Goal: Task Accomplishment & Management: Use online tool/utility

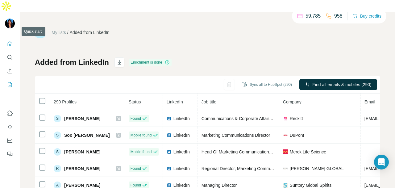
click at [10, 41] on icon "Quick start" at bounding box center [10, 44] width 6 height 6
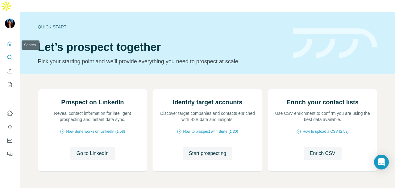
click at [6, 52] on button "Search" at bounding box center [10, 57] width 10 height 11
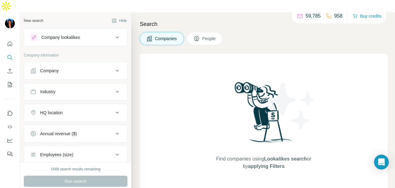
click at [216, 35] on span "People" at bounding box center [209, 38] width 14 height 6
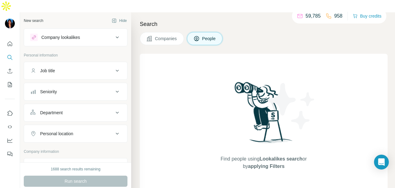
click at [113, 88] on icon at bounding box center [116, 91] width 7 height 7
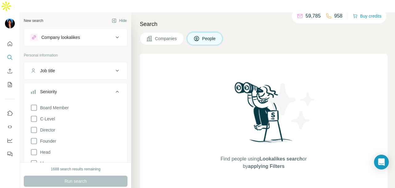
click at [113, 88] on icon at bounding box center [116, 91] width 7 height 7
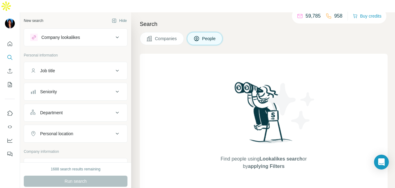
scroll to position [31, 0]
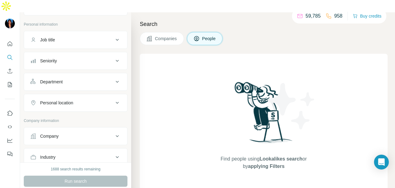
click at [113, 78] on icon at bounding box center [116, 81] width 7 height 7
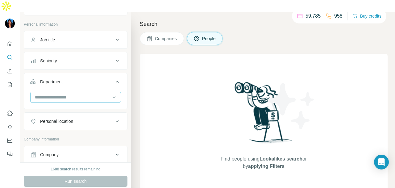
click at [104, 94] on input at bounding box center [72, 97] width 76 height 7
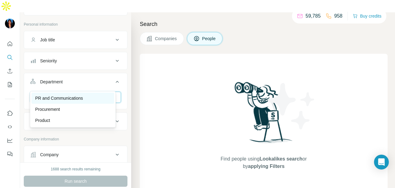
type input "**"
click at [99, 97] on div "PR and Communications" at bounding box center [72, 98] width 75 height 6
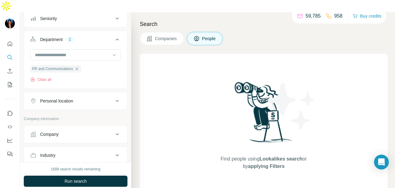
scroll to position [92, 0]
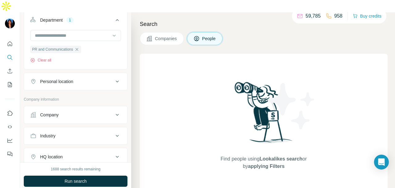
click at [97, 78] on div "Personal location" at bounding box center [71, 81] width 83 height 6
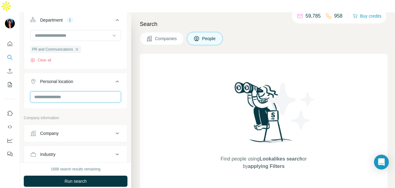
click at [84, 91] on input "text" at bounding box center [75, 96] width 91 height 11
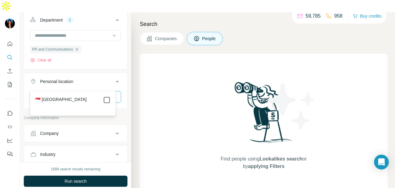
type input "*****"
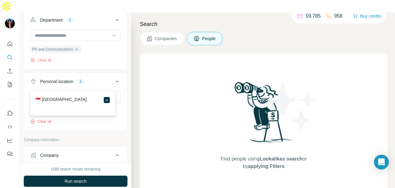
click at [165, 100] on div "Find people using Lookalikes search or by applying Filters" at bounding box center [264, 125] width 248 height 143
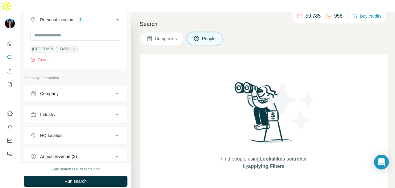
scroll to position [216, 0]
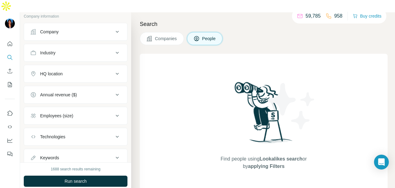
drag, startPoint x: 94, startPoint y: 41, endPoint x: 77, endPoint y: 96, distance: 57.6
click at [94, 45] on button "Industry" at bounding box center [75, 52] width 103 height 15
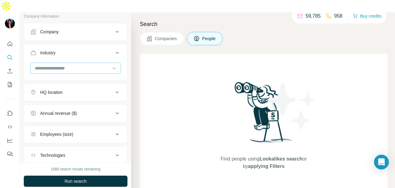
click at [81, 65] on input at bounding box center [72, 68] width 76 height 7
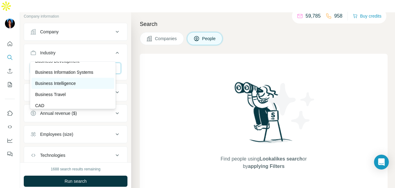
scroll to position [771, 0]
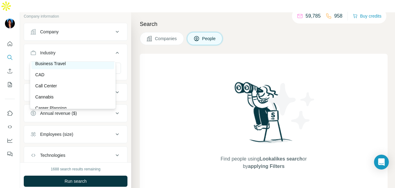
click at [84, 67] on div "Business Travel" at bounding box center [72, 63] width 75 height 6
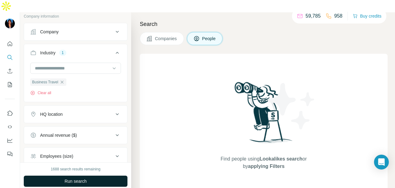
click at [91, 175] on button "Run search" at bounding box center [76, 180] width 104 height 11
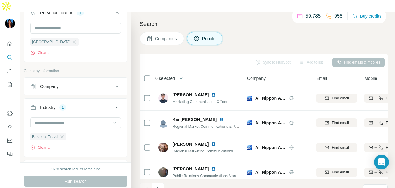
scroll to position [152, 0]
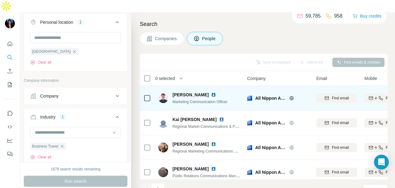
click at [214, 92] on img at bounding box center [213, 94] width 5 height 5
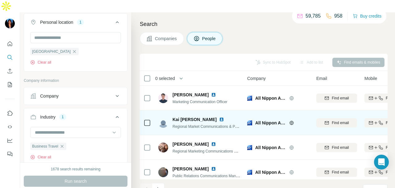
click at [219, 117] on img at bounding box center [221, 119] width 5 height 5
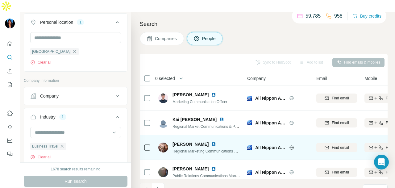
click at [211, 141] on img at bounding box center [213, 143] width 5 height 5
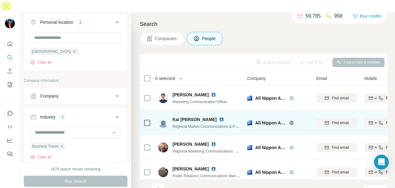
scroll to position [31, 0]
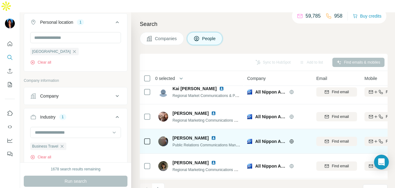
click at [211, 135] on img at bounding box center [213, 137] width 5 height 5
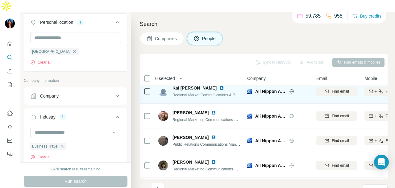
scroll to position [0, 0]
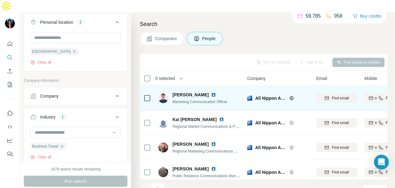
click at [248, 96] on img at bounding box center [249, 98] width 5 height 5
click at [215, 92] on img at bounding box center [213, 94] width 5 height 5
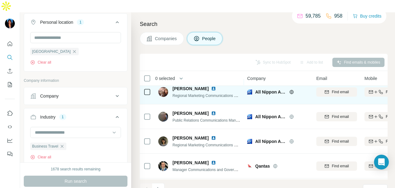
scroll to position [62, 0]
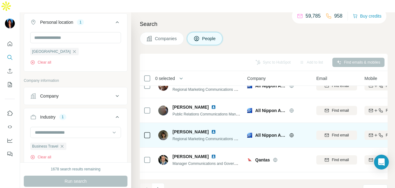
click at [211, 129] on img at bounding box center [213, 131] width 5 height 5
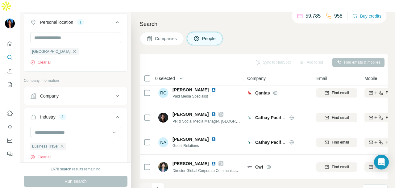
scroll to position [31, 0]
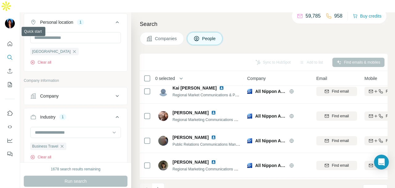
click at [15, 35] on div at bounding box center [10, 97] width 20 height 125
click at [11, 41] on icon "Quick start" at bounding box center [10, 44] width 6 height 6
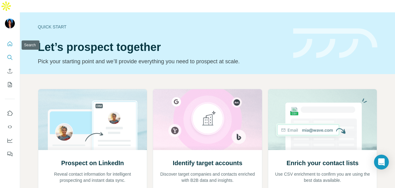
click at [13, 52] on button "Search" at bounding box center [10, 57] width 10 height 11
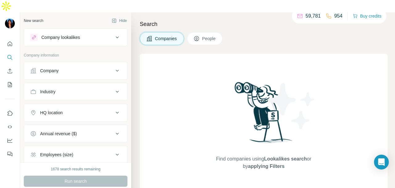
click at [196, 35] on icon at bounding box center [196, 38] width 6 height 6
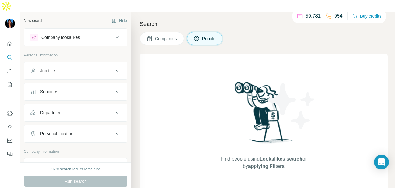
click at [75, 68] on div "Job title" at bounding box center [71, 71] width 83 height 6
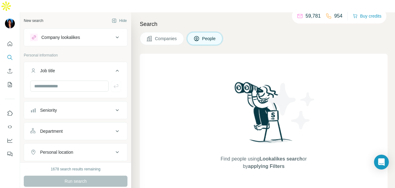
click at [75, 107] on div "Seniority" at bounding box center [71, 110] width 83 height 6
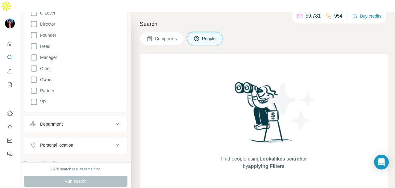
scroll to position [154, 0]
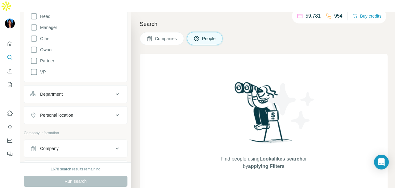
click at [78, 91] on div "Department" at bounding box center [71, 94] width 83 height 6
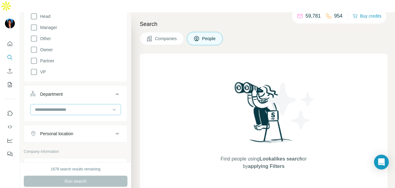
click at [77, 106] on input at bounding box center [72, 109] width 76 height 7
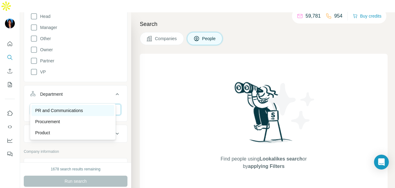
type input "**"
click at [75, 107] on p "PR and Communications" at bounding box center [59, 110] width 48 height 6
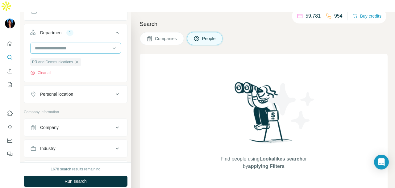
scroll to position [216, 0]
click at [94, 91] on div "Personal location" at bounding box center [71, 94] width 83 height 6
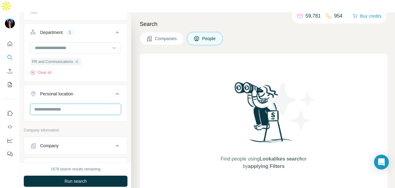
click at [80, 104] on input "text" at bounding box center [75, 109] width 91 height 11
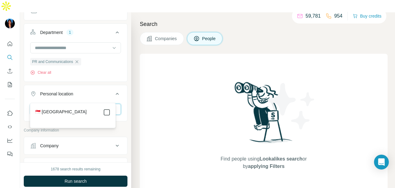
type input "****"
click at [110, 113] on icon at bounding box center [106, 112] width 7 height 7
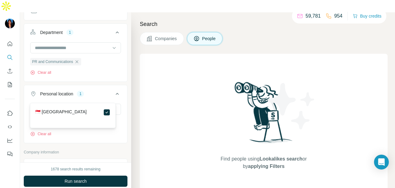
click at [167, 104] on div "Find people using Lookalikes search or by applying Filters" at bounding box center [264, 125] width 248 height 143
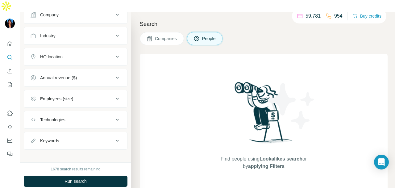
scroll to position [370, 0]
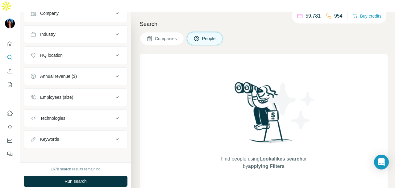
click at [99, 28] on div "Industry" at bounding box center [76, 34] width 104 height 18
click at [98, 27] on button "Industry" at bounding box center [75, 34] width 103 height 15
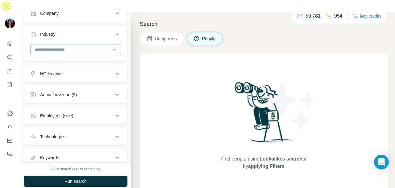
click at [97, 46] on input at bounding box center [72, 49] width 76 height 7
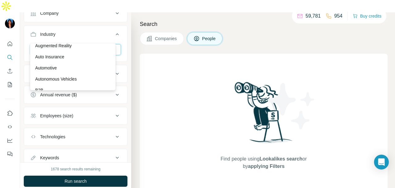
scroll to position [401, 0]
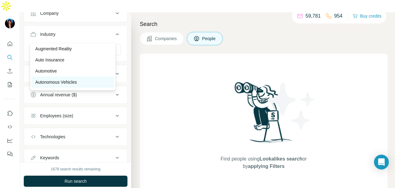
click at [96, 84] on div "Autonomous Vehicles" at bounding box center [72, 81] width 83 height 11
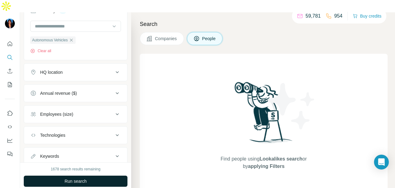
scroll to position [411, 0]
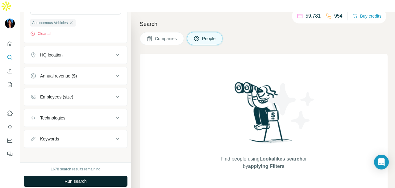
click at [87, 175] on button "Run search" at bounding box center [76, 180] width 104 height 11
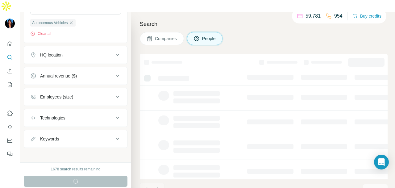
scroll to position [195, 0]
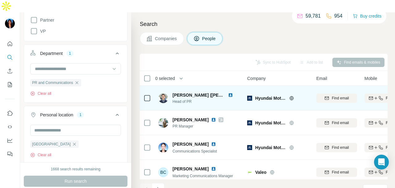
click at [228, 92] on img at bounding box center [230, 94] width 5 height 5
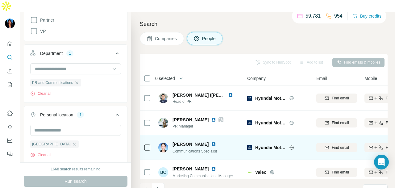
scroll to position [31, 0]
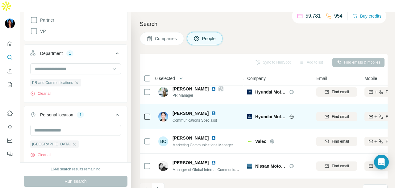
click at [211, 111] on img at bounding box center [213, 113] width 5 height 5
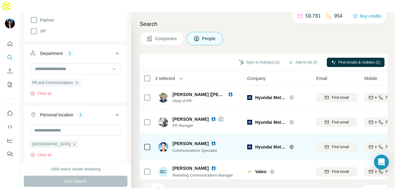
scroll to position [0, 0]
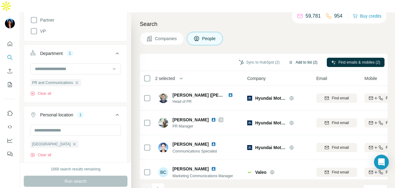
click at [297, 58] on button "Add to list (2)" at bounding box center [303, 62] width 38 height 9
click at [298, 58] on button "Add to list (2)" at bounding box center [303, 62] width 38 height 9
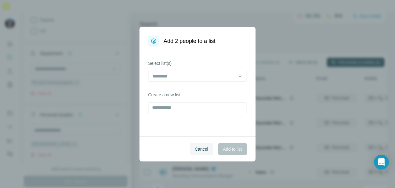
click at [295, 50] on div "Add 2 people to a list Select list(s) Create a new list Cancel Add to list" at bounding box center [197, 94] width 395 height 188
click at [235, 75] on div at bounding box center [197, 76] width 99 height 11
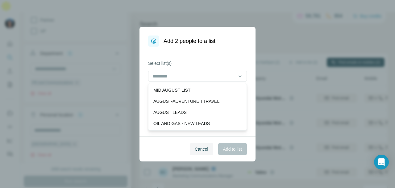
click at [224, 83] on div "MID AUGUST LIST AUGUST-ADVENTURE TTRAVEL AUGUST LEADS OIL AND GAS - NEW LEADS" at bounding box center [197, 106] width 99 height 47
click at [222, 87] on div "MID AUGUST LIST" at bounding box center [197, 90] width 88 height 6
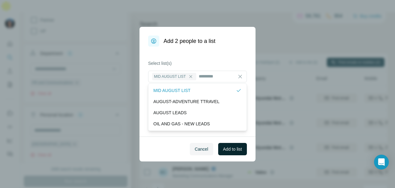
click at [222, 145] on button "Add to list" at bounding box center [232, 149] width 29 height 12
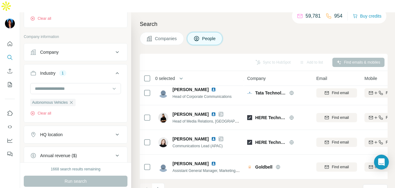
scroll to position [339, 0]
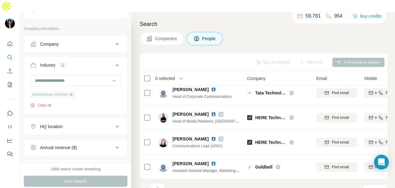
click at [72, 92] on icon "button" at bounding box center [71, 94] width 5 height 5
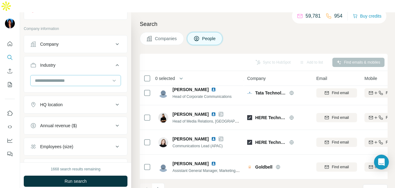
click at [84, 77] on input at bounding box center [72, 80] width 76 height 7
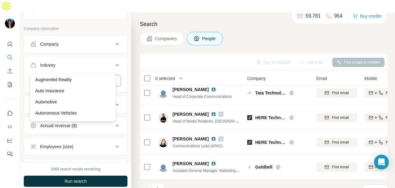
scroll to position [462, 0]
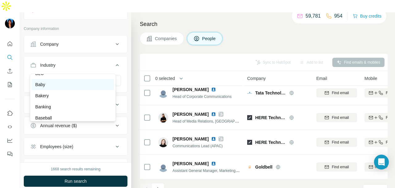
click at [83, 88] on div "Baby" at bounding box center [72, 84] width 75 height 6
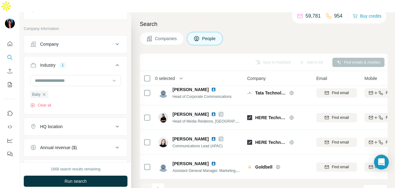
click at [87, 175] on button "Run search" at bounding box center [76, 180] width 104 height 11
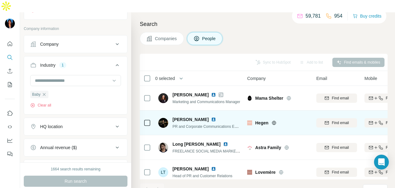
scroll to position [7, 0]
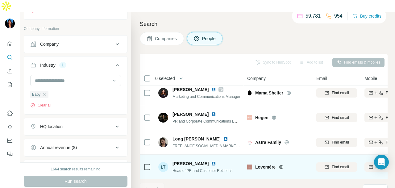
click at [211, 161] on img at bounding box center [213, 163] width 5 height 5
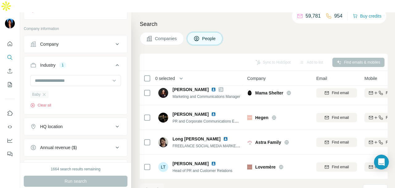
click at [45, 91] on div "Baby" at bounding box center [39, 94] width 18 height 7
click at [77, 77] on input at bounding box center [72, 80] width 76 height 7
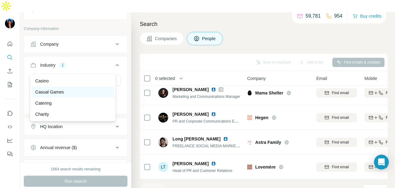
click at [76, 95] on div "Casual Games" at bounding box center [72, 92] width 75 height 6
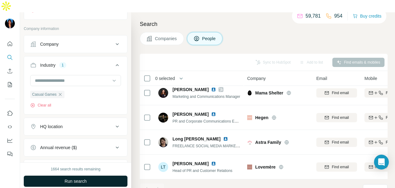
click at [94, 175] on button "Run search" at bounding box center [76, 180] width 104 height 11
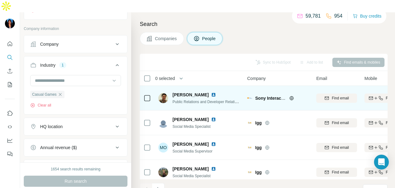
click at [211, 92] on img at bounding box center [213, 94] width 5 height 5
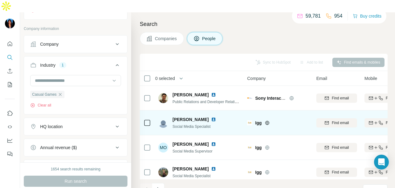
scroll to position [62, 0]
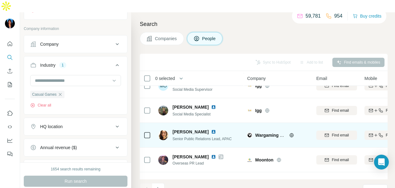
click at [211, 129] on img at bounding box center [213, 131] width 5 height 5
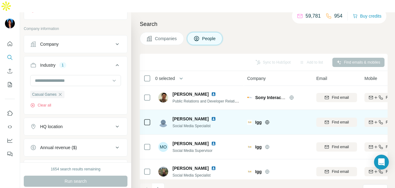
scroll to position [0, 0]
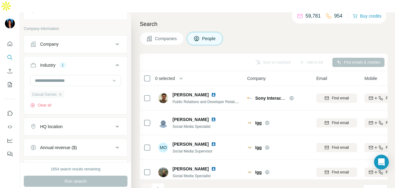
click at [64, 91] on div "Casual Games" at bounding box center [47, 94] width 34 height 7
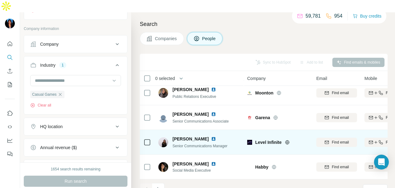
scroll to position [155, 0]
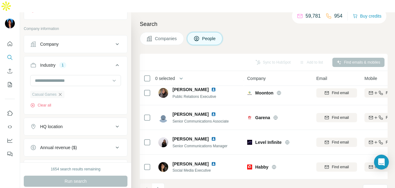
click at [58, 92] on icon "button" at bounding box center [60, 94] width 5 height 5
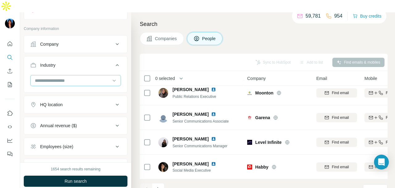
click at [77, 77] on input at bounding box center [72, 80] width 76 height 7
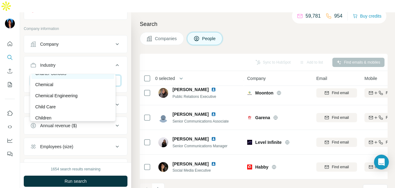
scroll to position [894, 0]
click at [84, 78] on div "Chemical" at bounding box center [72, 75] width 75 height 6
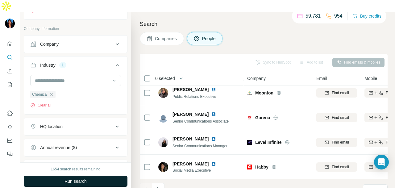
click at [113, 175] on button "Run search" at bounding box center [76, 180] width 104 height 11
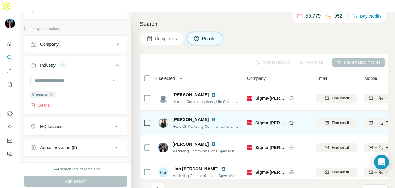
click at [211, 117] on img at bounding box center [213, 119] width 5 height 5
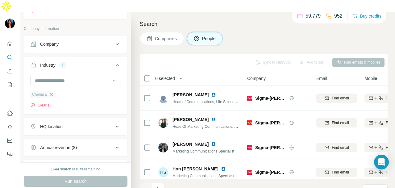
click at [51, 92] on icon "button" at bounding box center [51, 94] width 5 height 5
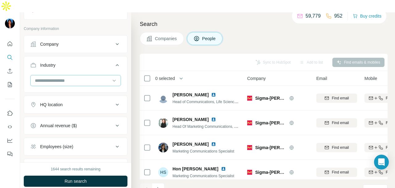
click at [73, 75] on div at bounding box center [72, 80] width 76 height 10
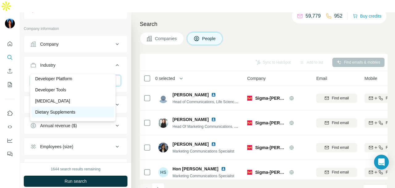
scroll to position [1757, 0]
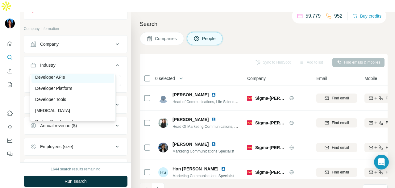
click at [87, 80] on div "Developer APIs" at bounding box center [72, 77] width 75 height 6
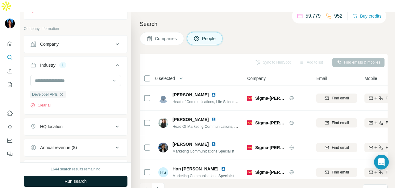
click at [113, 175] on button "Run search" at bounding box center [76, 180] width 104 height 11
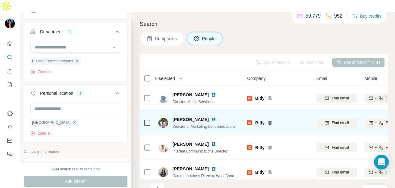
scroll to position [216, 0]
click at [211, 117] on img at bounding box center [213, 119] width 5 height 5
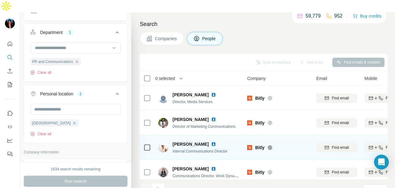
click at [216, 141] on img at bounding box center [213, 143] width 5 height 5
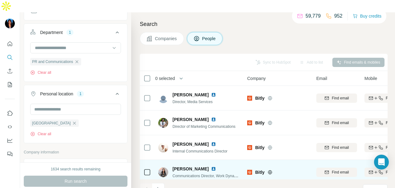
scroll to position [31, 0]
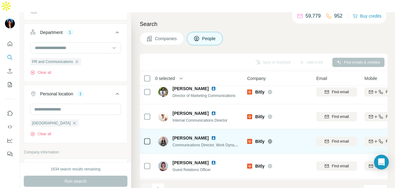
click at [211, 135] on img at bounding box center [213, 137] width 5 height 5
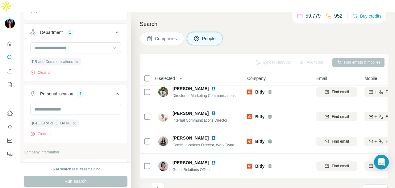
scroll to position [123, 0]
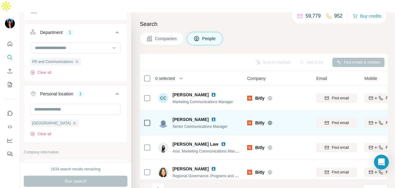
click at [211, 117] on img at bounding box center [213, 119] width 5 height 5
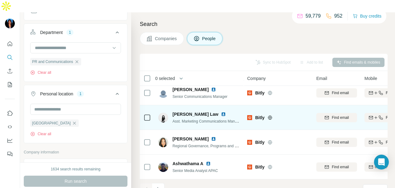
scroll to position [155, 0]
click at [221, 112] on img at bounding box center [223, 114] width 5 height 5
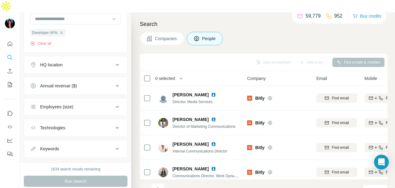
scroll to position [339, 0]
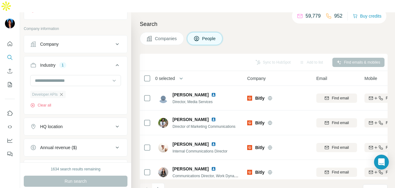
click at [63, 92] on icon "button" at bounding box center [61, 94] width 5 height 5
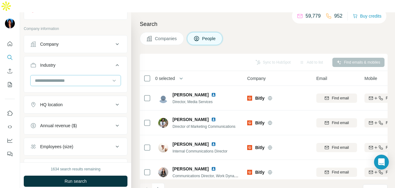
click at [103, 77] on input at bounding box center [72, 80] width 76 height 7
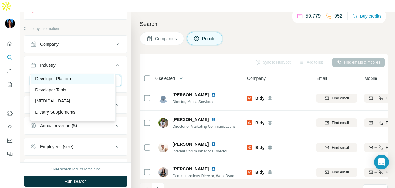
scroll to position [1757, 0]
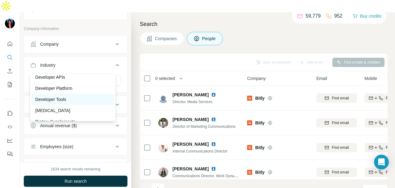
click at [85, 101] on div "Developer Tools" at bounding box center [72, 99] width 83 height 11
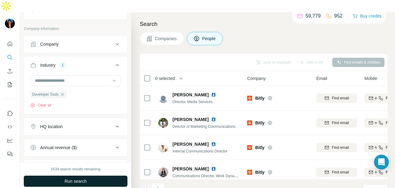
click at [100, 175] on button "Run search" at bounding box center [76, 180] width 104 height 11
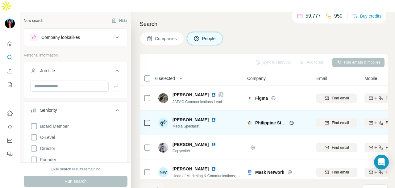
scroll to position [7, 0]
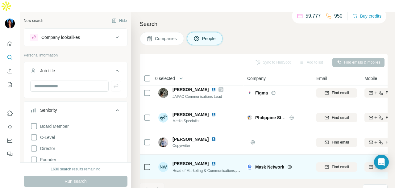
click at [211, 161] on img at bounding box center [213, 163] width 5 height 5
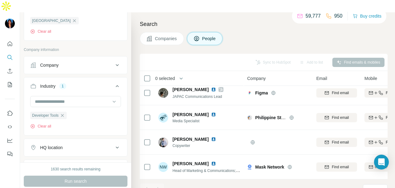
scroll to position [339, 0]
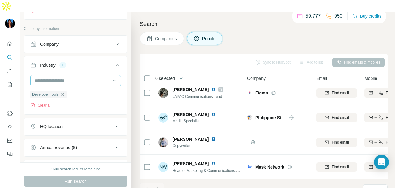
drag, startPoint x: 64, startPoint y: 82, endPoint x: 94, endPoint y: 65, distance: 34.1
click at [65, 92] on icon "button" at bounding box center [62, 94] width 5 height 5
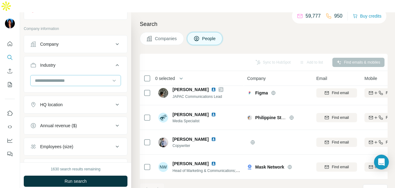
click at [94, 77] on input at bounding box center [72, 80] width 76 height 7
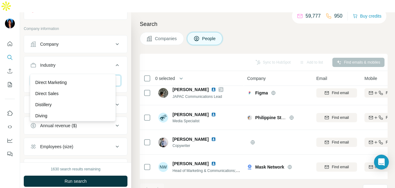
scroll to position [1880, 0]
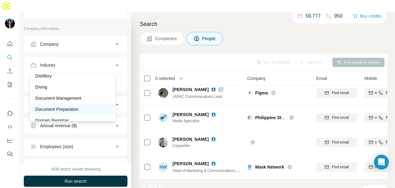
click at [92, 112] on div "Document Preparation" at bounding box center [72, 109] width 75 height 6
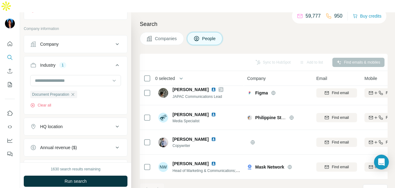
click at [102, 175] on button "Run search" at bounding box center [76, 180] width 104 height 11
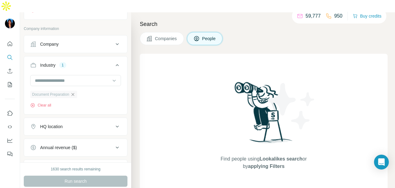
click at [74, 93] on icon "button" at bounding box center [73, 94] width 3 height 3
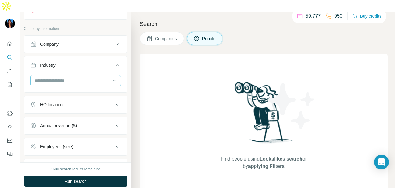
click at [99, 77] on input at bounding box center [72, 80] width 76 height 7
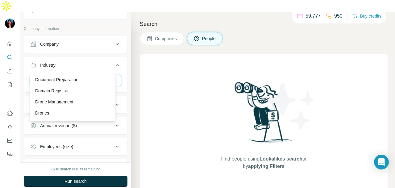
scroll to position [1911, 0]
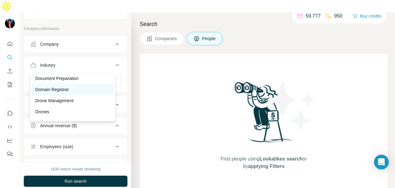
click at [86, 92] on div "Domain Registrar" at bounding box center [72, 89] width 75 height 6
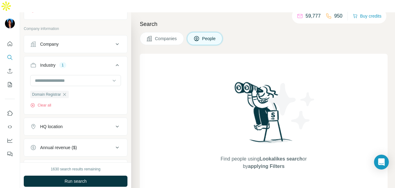
click at [86, 162] on div "1630 search results remaining Run search Clear Save search Share filters" at bounding box center [75, 181] width 111 height 38
click at [86, 178] on span "Run search" at bounding box center [75, 181] width 22 height 6
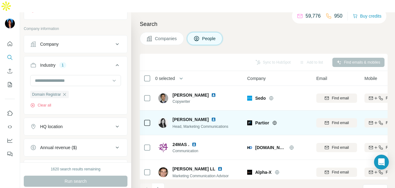
click at [211, 117] on img at bounding box center [213, 119] width 5 height 5
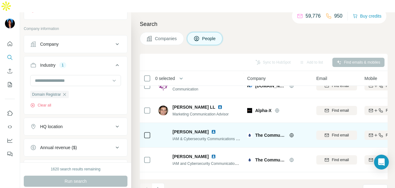
scroll to position [92, 0]
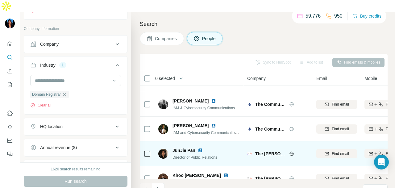
click at [200, 148] on img at bounding box center [200, 150] width 5 height 5
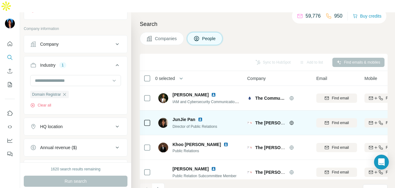
scroll to position [154, 0]
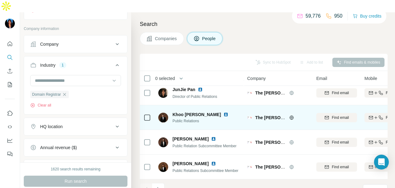
click at [223, 112] on img at bounding box center [225, 114] width 5 height 5
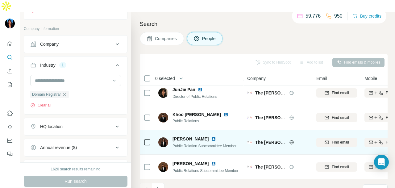
click at [211, 136] on img at bounding box center [213, 138] width 5 height 5
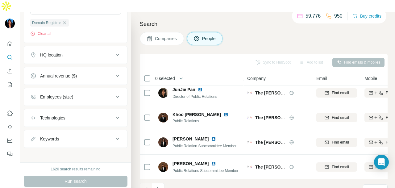
scroll to position [349, 0]
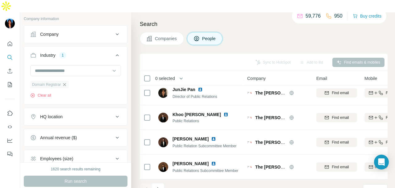
click at [64, 83] on icon "button" at bounding box center [64, 84] width 3 height 3
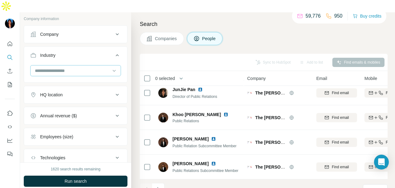
click at [88, 67] on input at bounding box center [72, 70] width 76 height 7
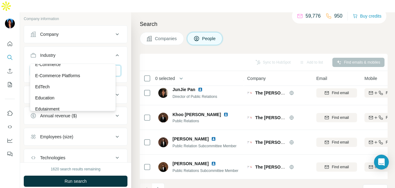
scroll to position [1973, 0]
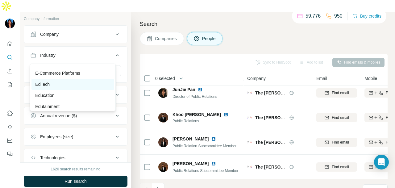
click at [84, 87] on div "EdTech" at bounding box center [72, 84] width 75 height 6
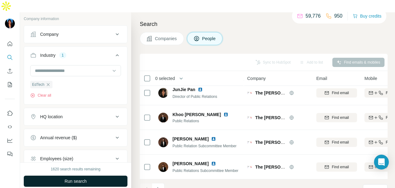
click at [98, 175] on button "Run search" at bounding box center [76, 180] width 104 height 11
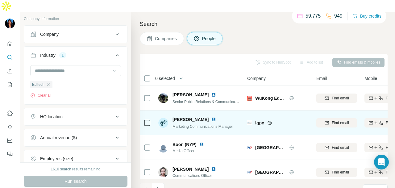
click at [211, 117] on img at bounding box center [213, 119] width 5 height 5
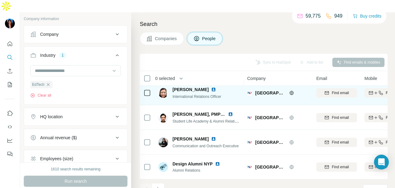
scroll to position [155, 0]
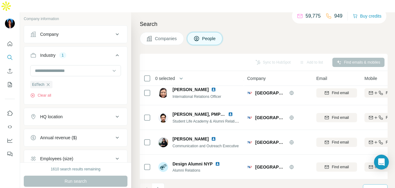
click at [376, 186] on div "10" at bounding box center [374, 189] width 15 height 6
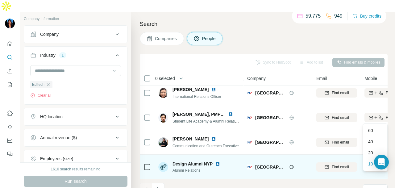
drag, startPoint x: 369, startPoint y: 127, endPoint x: 292, endPoint y: 146, distance: 79.9
click at [369, 127] on p "60" at bounding box center [370, 130] width 5 height 6
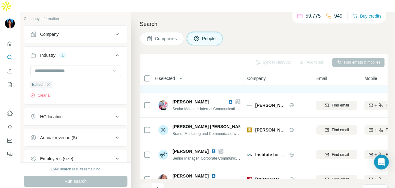
scroll to position [1233, 0]
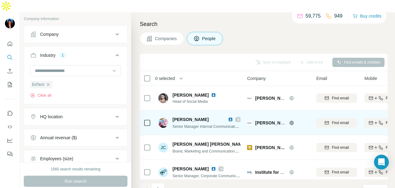
click at [231, 117] on img at bounding box center [230, 119] width 5 height 5
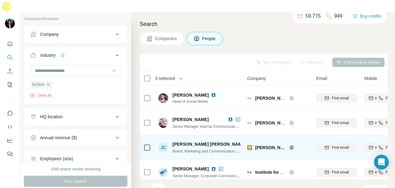
scroll to position [1264, 0]
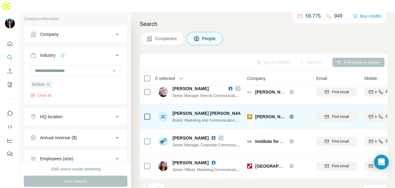
click at [248, 111] on img at bounding box center [250, 113] width 5 height 5
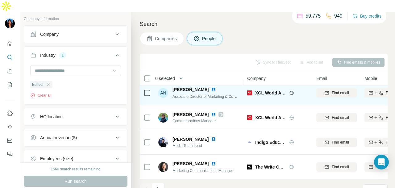
scroll to position [1388, 0]
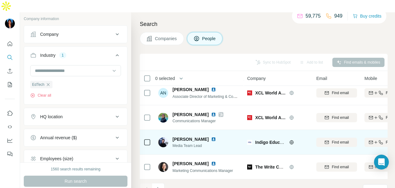
click at [211, 137] on img at bounding box center [213, 139] width 5 height 5
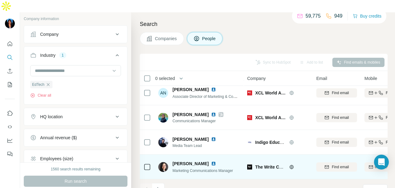
click at [211, 161] on img at bounding box center [213, 163] width 5 height 5
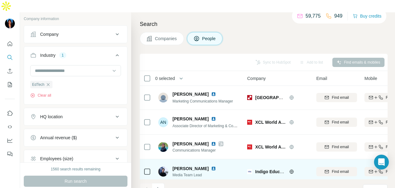
scroll to position [1326, 0]
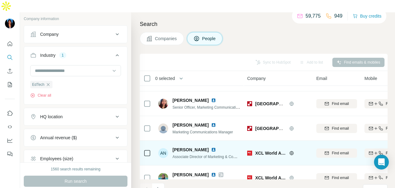
click at [211, 147] on img at bounding box center [213, 149] width 5 height 5
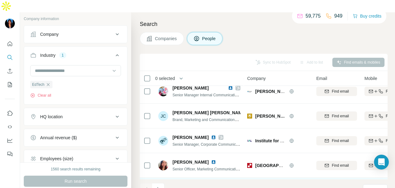
scroll to position [1295, 0]
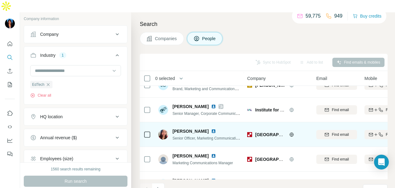
click at [148, 126] on div at bounding box center [146, 134] width 7 height 17
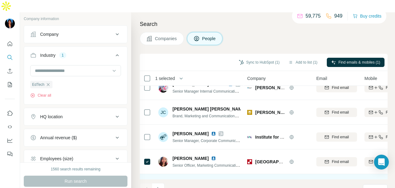
scroll to position [1264, 0]
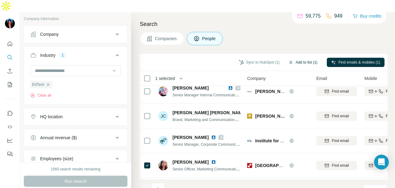
click at [303, 58] on button "Add to list (1)" at bounding box center [303, 62] width 38 height 9
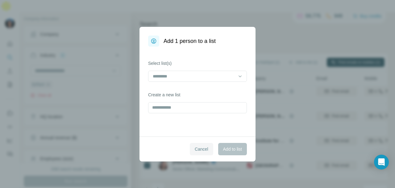
click at [201, 154] on button "Cancel" at bounding box center [201, 149] width 23 height 12
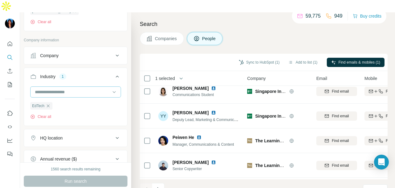
scroll to position [318, 0]
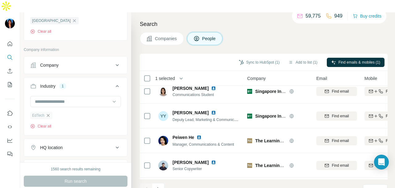
click at [48, 113] on icon "button" at bounding box center [48, 115] width 5 height 5
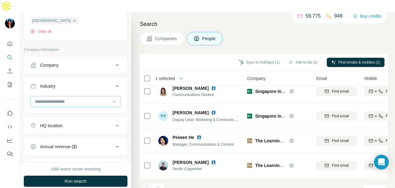
click at [81, 98] on input at bounding box center [72, 101] width 76 height 7
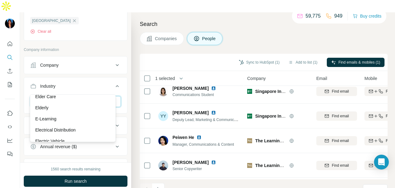
scroll to position [2035, 0]
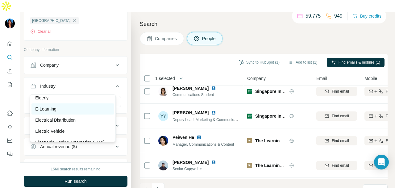
click at [90, 112] on div "E-Learning" at bounding box center [72, 109] width 75 height 6
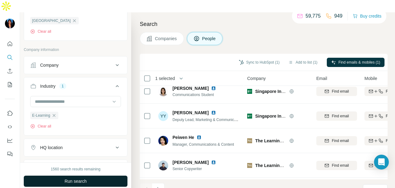
click at [99, 175] on button "Run search" at bounding box center [76, 180] width 104 height 11
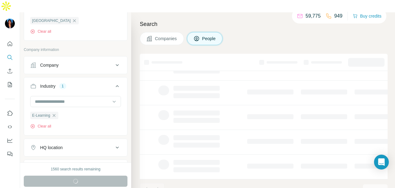
scroll to position [155, 0]
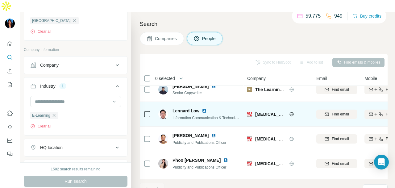
scroll to position [586, 0]
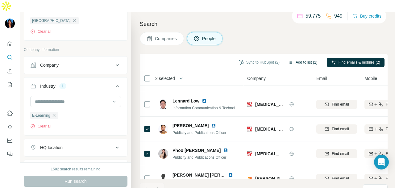
click at [311, 58] on button "Add to list (2)" at bounding box center [303, 62] width 38 height 9
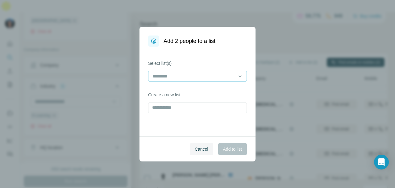
click at [216, 78] on input at bounding box center [193, 76] width 83 height 7
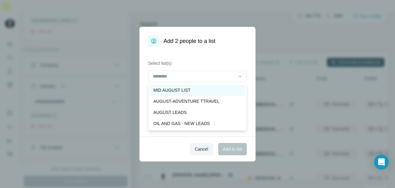
click at [213, 88] on div "MID AUGUST LIST" at bounding box center [197, 90] width 88 height 6
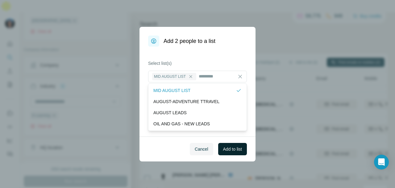
click at [228, 150] on span "Add to list" at bounding box center [232, 149] width 19 height 6
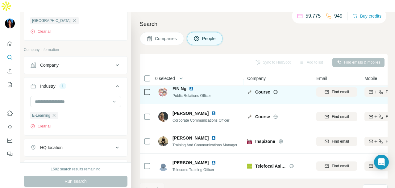
scroll to position [1233, 0]
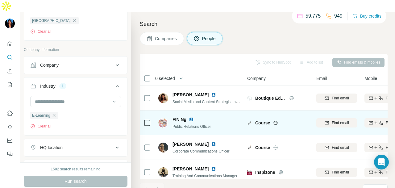
click at [276, 120] on icon at bounding box center [275, 122] width 5 height 5
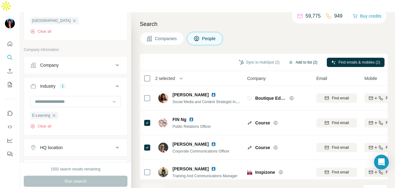
click at [305, 58] on button "Add to list (2)" at bounding box center [303, 62] width 38 height 9
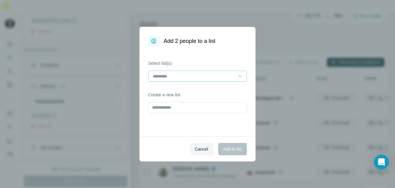
click at [215, 73] on input at bounding box center [193, 76] width 83 height 7
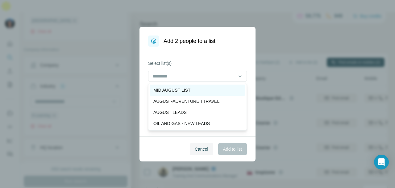
click at [217, 88] on div "MID AUGUST LIST" at bounding box center [197, 90] width 88 height 6
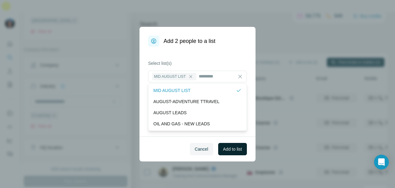
click at [225, 146] on span "Add to list" at bounding box center [232, 149] width 19 height 6
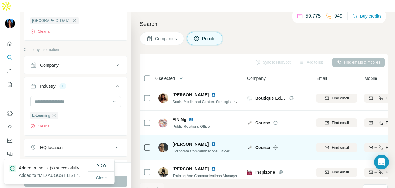
scroll to position [1264, 0]
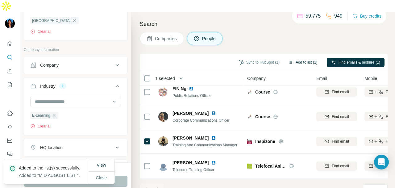
click at [292, 58] on button "Add to list (1)" at bounding box center [303, 62] width 38 height 9
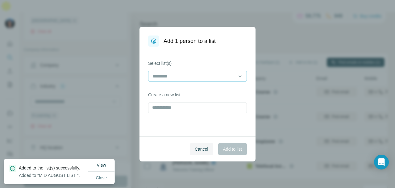
click at [208, 74] on input at bounding box center [193, 76] width 83 height 7
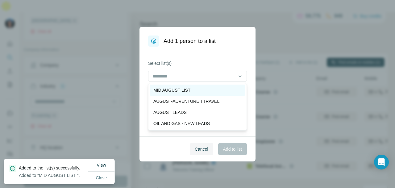
click at [219, 90] on div "MID AUGUST LIST" at bounding box center [197, 90] width 88 height 6
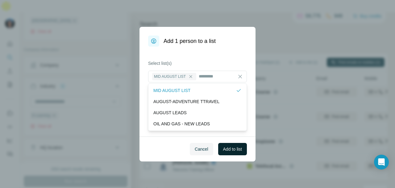
click at [229, 145] on button "Add to list" at bounding box center [232, 149] width 29 height 12
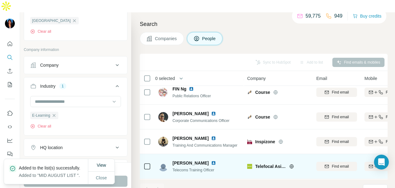
scroll to position [1246, 0]
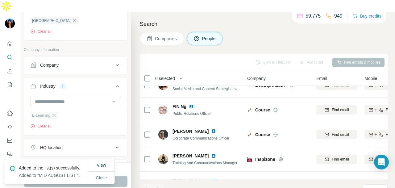
click at [54, 113] on icon "button" at bounding box center [53, 115] width 5 height 5
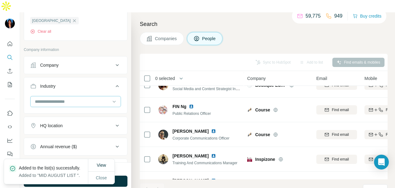
click at [103, 98] on input at bounding box center [72, 101] width 76 height 7
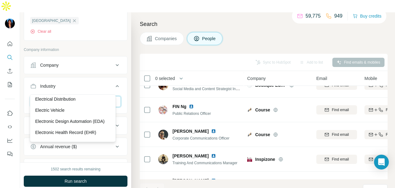
scroll to position [2065, 0]
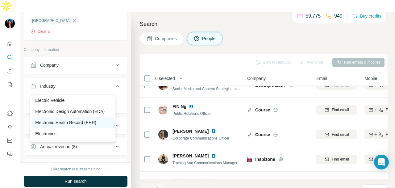
click at [96, 125] on p "Electronic Health Record (EHR)" at bounding box center [65, 122] width 61 height 6
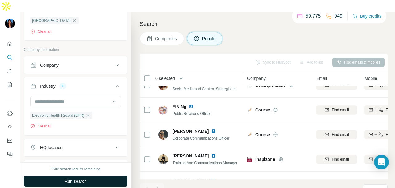
click at [99, 175] on button "Run search" at bounding box center [76, 180] width 104 height 11
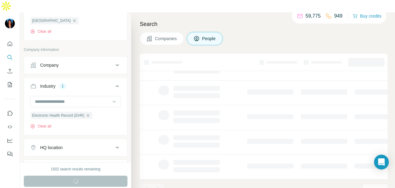
scroll to position [155, 0]
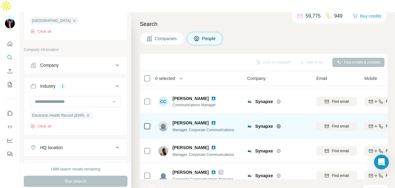
scroll to position [31, 0]
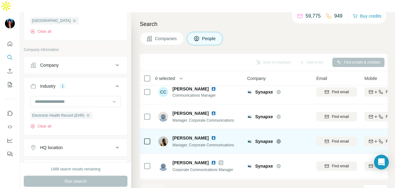
click at [211, 135] on img at bounding box center [213, 137] width 5 height 5
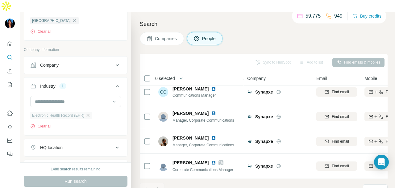
click at [89, 113] on icon "button" at bounding box center [87, 115] width 5 height 5
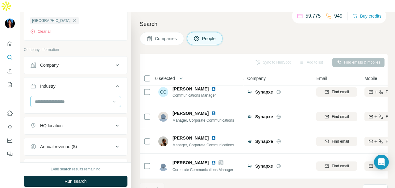
click at [111, 98] on icon at bounding box center [114, 101] width 6 height 6
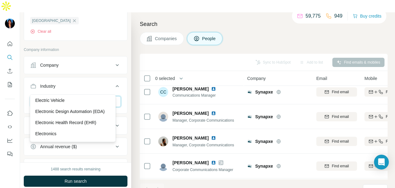
scroll to position [2127, 0]
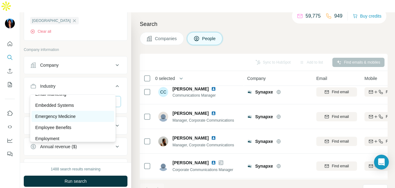
click at [87, 122] on div "Emergency Medicine" at bounding box center [72, 116] width 83 height 11
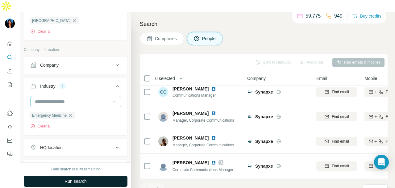
click at [98, 175] on button "Run search" at bounding box center [76, 180] width 104 height 11
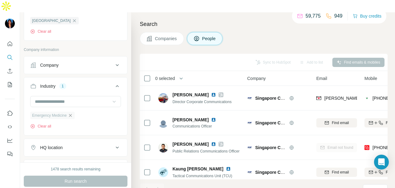
click at [71, 113] on icon "button" at bounding box center [70, 115] width 5 height 5
click at [87, 98] on input at bounding box center [72, 101] width 76 height 7
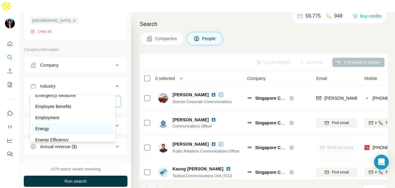
scroll to position [2158, 0]
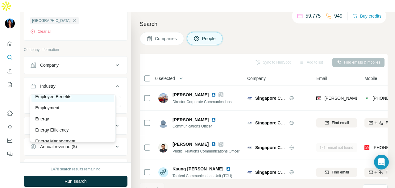
click at [92, 100] on div "Employee Benefits" at bounding box center [72, 96] width 75 height 6
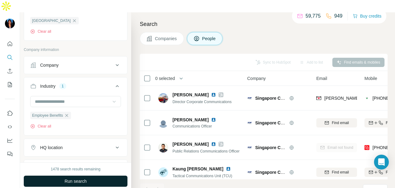
click at [104, 175] on button "Run search" at bounding box center [76, 180] width 104 height 11
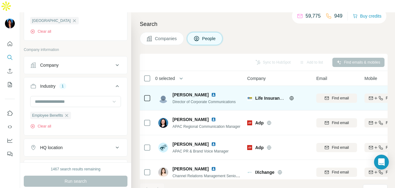
click at [290, 96] on icon at bounding box center [291, 98] width 5 height 5
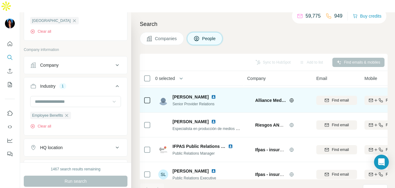
scroll to position [179, 0]
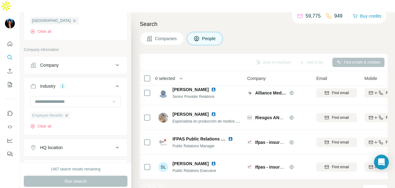
click at [69, 113] on icon "button" at bounding box center [66, 115] width 5 height 5
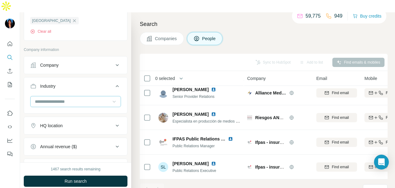
click at [85, 98] on input at bounding box center [72, 101] width 76 height 7
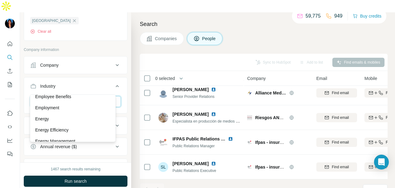
scroll to position [2219, 0]
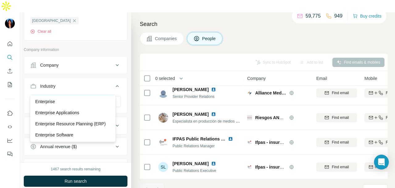
click at [87, 93] on div "Energy Storage" at bounding box center [72, 90] width 75 height 6
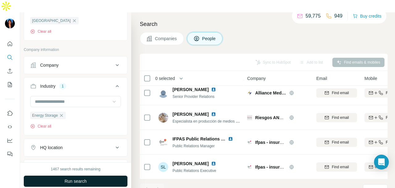
click at [92, 175] on button "Run search" at bounding box center [76, 180] width 104 height 11
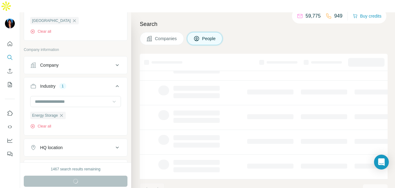
scroll to position [155, 0]
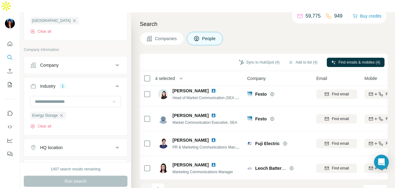
scroll to position [340, 0]
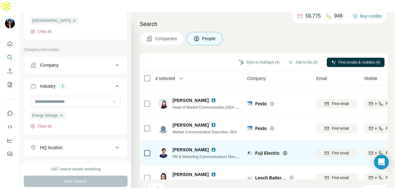
click at [144, 149] on icon at bounding box center [146, 152] width 7 height 7
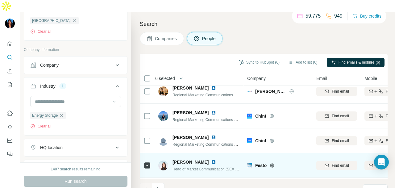
scroll to position [247, 0]
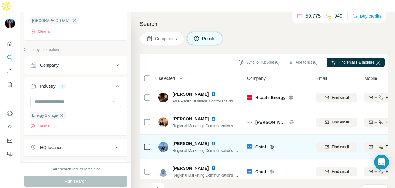
click at [146, 138] on div at bounding box center [146, 146] width 7 height 17
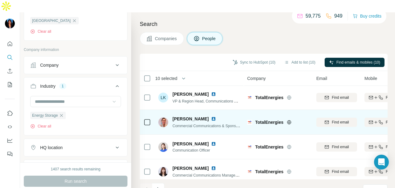
scroll to position [0, 0]
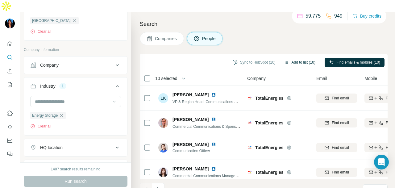
click at [288, 58] on button "Add to list (10)" at bounding box center [300, 62] width 40 height 9
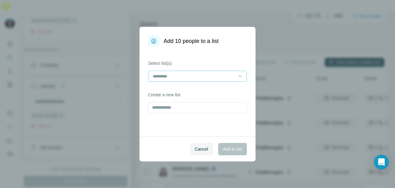
click at [182, 79] on input at bounding box center [193, 76] width 83 height 7
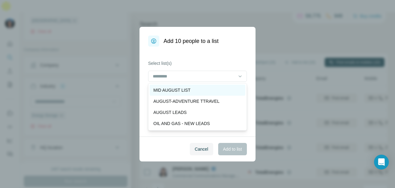
click at [179, 92] on p "MID AUGUST LIST" at bounding box center [171, 90] width 37 height 6
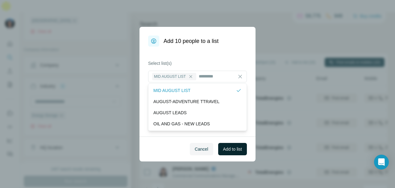
drag, startPoint x: 230, startPoint y: 148, endPoint x: 228, endPoint y: 152, distance: 4.3
click at [231, 150] on span "Add to list" at bounding box center [232, 149] width 19 height 6
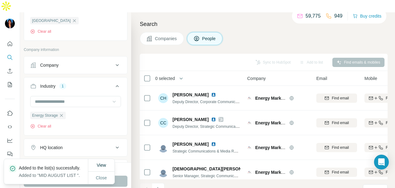
scroll to position [1388, 0]
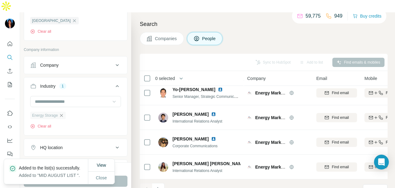
click at [60, 113] on icon "button" at bounding box center [61, 115] width 5 height 5
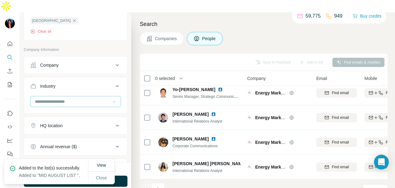
click at [102, 96] on div at bounding box center [72, 101] width 76 height 10
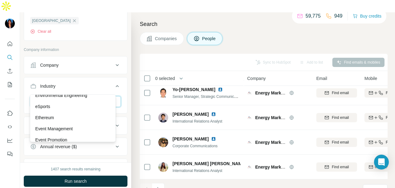
scroll to position [2312, 0]
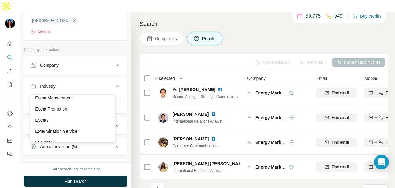
click at [95, 79] on div "eSports" at bounding box center [72, 75] width 75 height 6
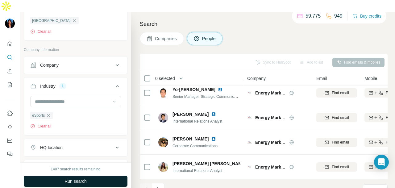
click at [91, 175] on button "Run search" at bounding box center [76, 180] width 104 height 11
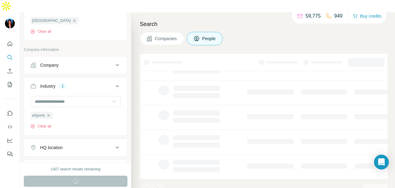
scroll to position [155, 0]
